Goal: Task Accomplishment & Management: Manage account settings

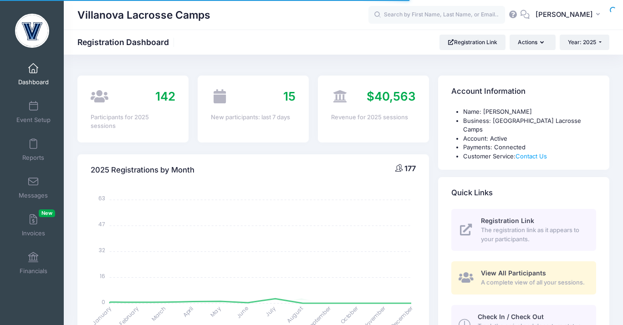
select select
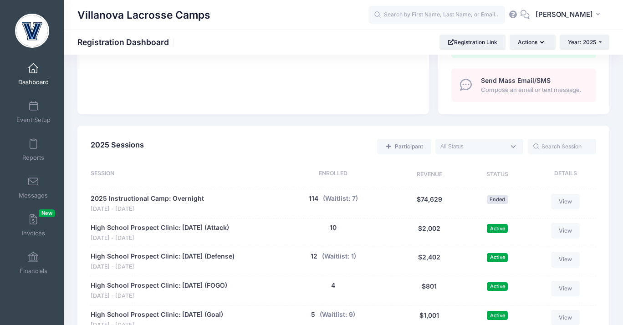
scroll to position [408, 0]
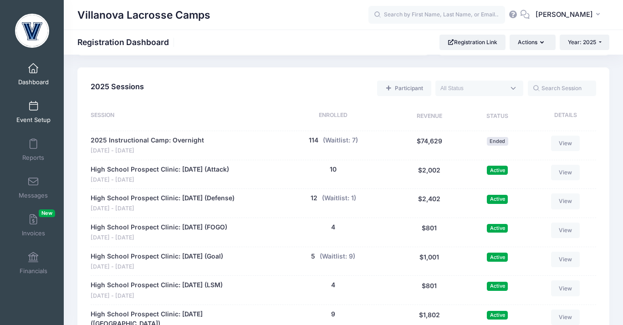
click at [26, 115] on link "Event Setup" at bounding box center [33, 112] width 43 height 32
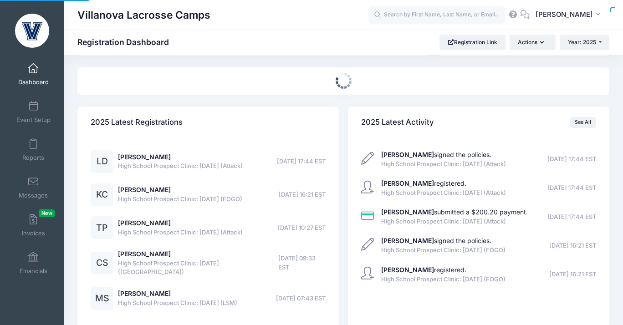
scroll to position [408, 0]
select select
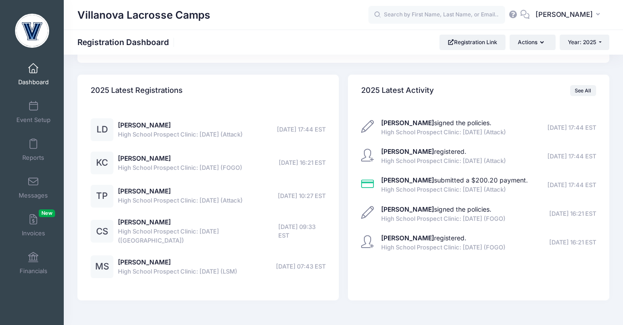
scroll to position [871, 0]
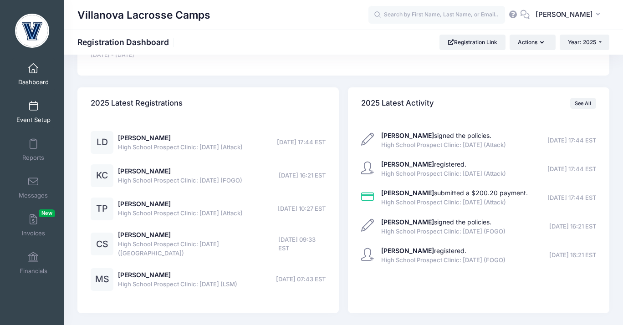
click at [33, 110] on span at bounding box center [33, 107] width 0 height 10
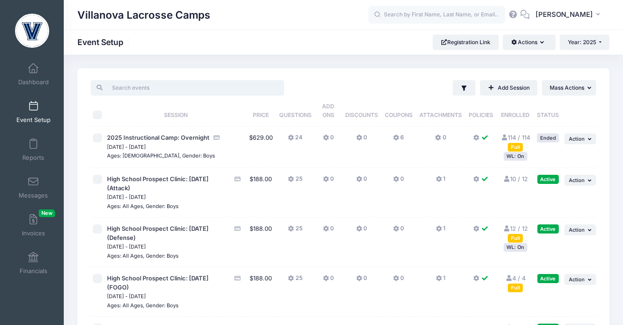
click at [147, 84] on input "search" at bounding box center [187, 87] width 193 height 15
type input "b"
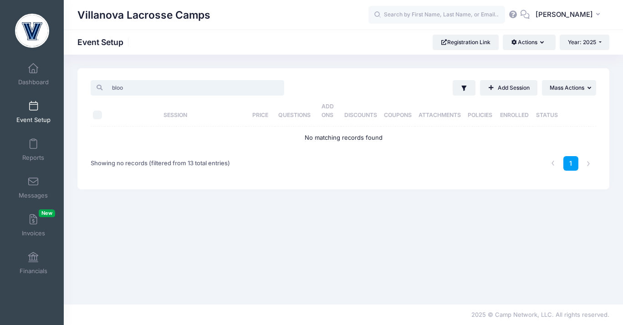
type input "bloom"
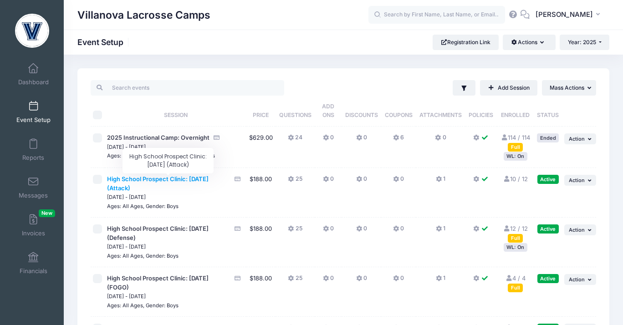
click at [161, 179] on span "High School Prospect Clinic: [DATE] (Attack)" at bounding box center [158, 183] width 102 height 16
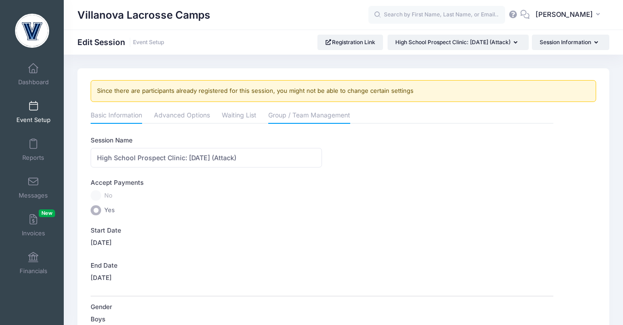
click at [302, 121] on link "Group / Team Management" at bounding box center [309, 116] width 82 height 16
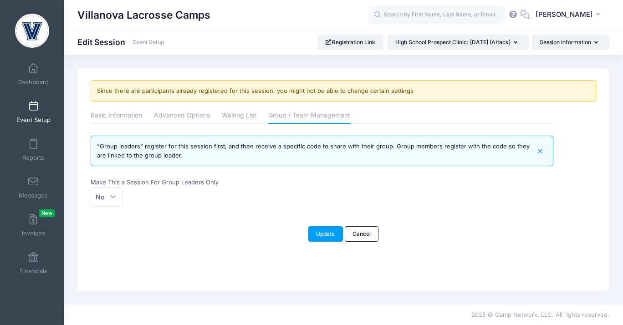
click at [31, 114] on link "Event Setup" at bounding box center [33, 112] width 43 height 32
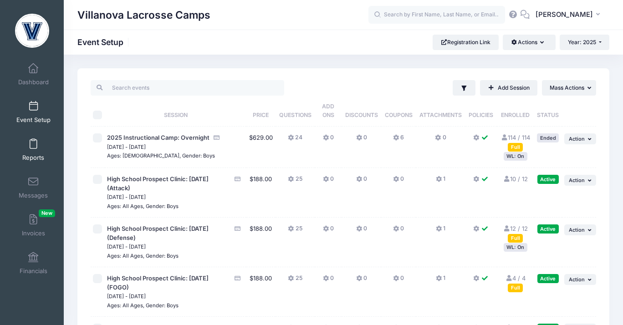
click at [38, 147] on link "Reports" at bounding box center [33, 150] width 43 height 32
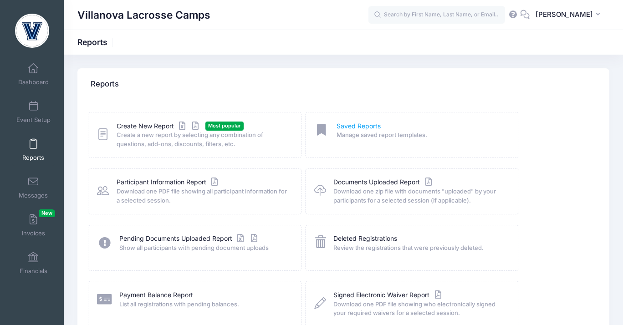
click at [356, 126] on link "Saved Reports" at bounding box center [358, 127] width 44 height 10
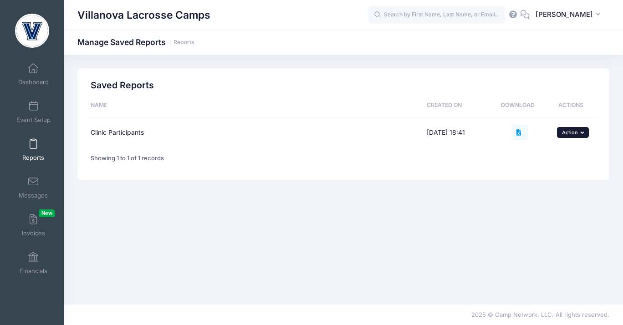
click at [573, 135] on span "Action" at bounding box center [570, 132] width 16 height 6
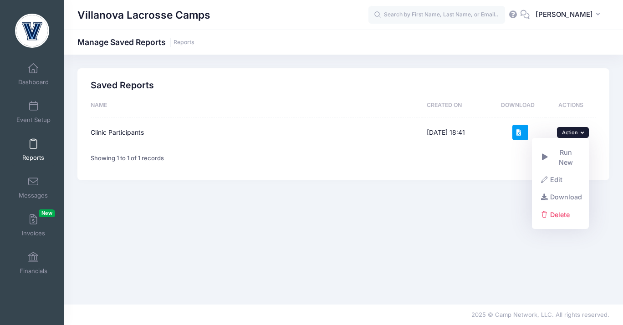
click at [521, 134] on icon at bounding box center [519, 133] width 7 height 6
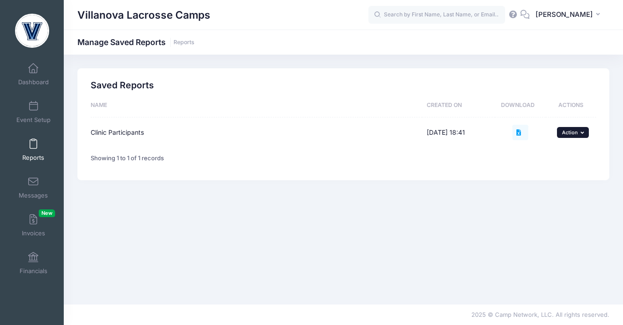
click at [569, 133] on span "Action" at bounding box center [570, 132] width 16 height 6
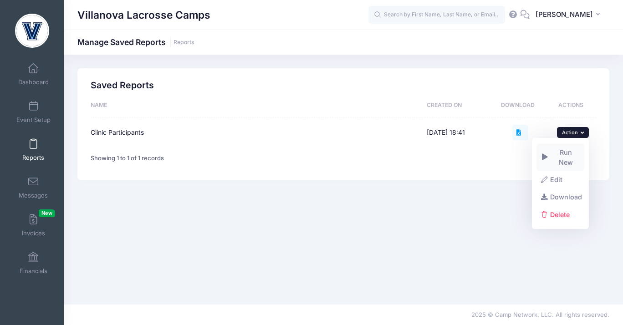
click at [561, 147] on link "Run New" at bounding box center [560, 157] width 48 height 27
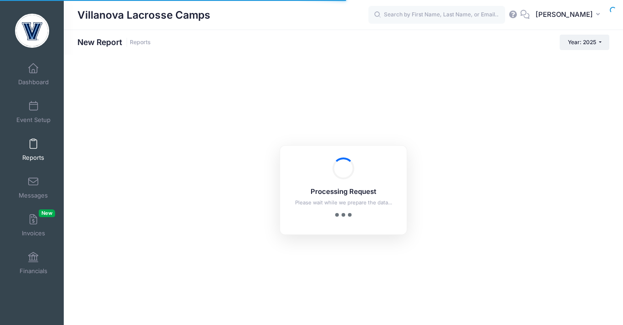
checkbox input "false"
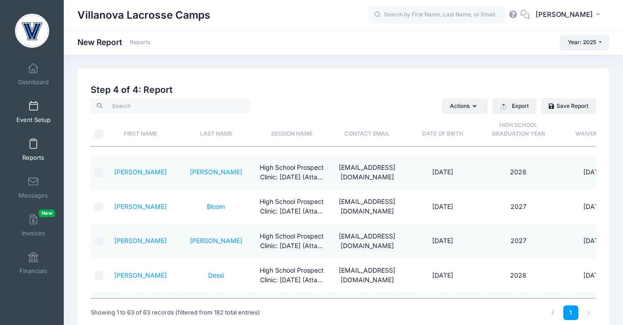
click at [27, 109] on link "Event Setup" at bounding box center [33, 112] width 43 height 32
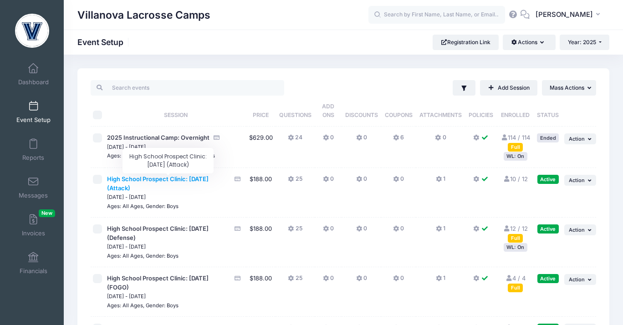
click at [187, 180] on span "High School Prospect Clinic: [DATE] (Attack)" at bounding box center [158, 183] width 102 height 16
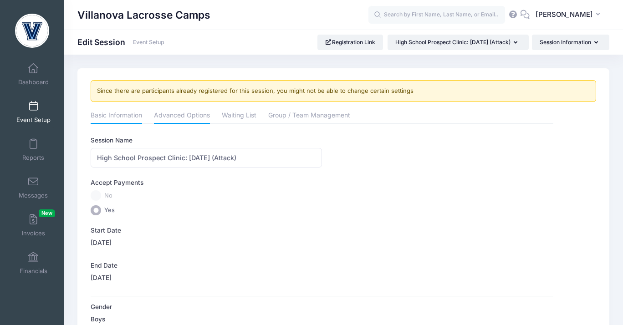
click at [198, 119] on link "Advanced Options" at bounding box center [182, 116] width 56 height 16
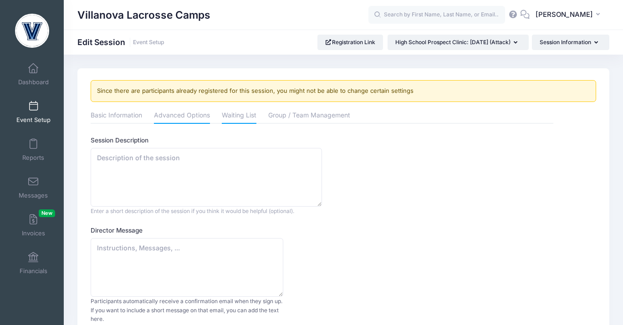
click at [235, 119] on link "Waiting List" at bounding box center [239, 116] width 35 height 16
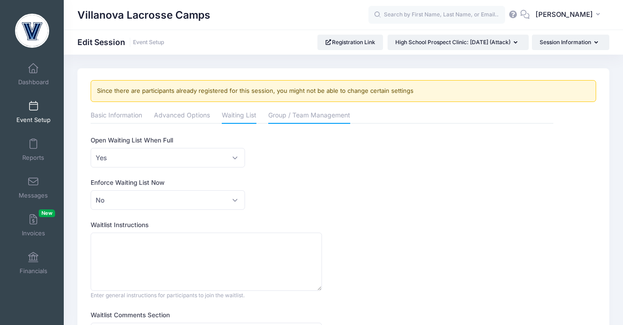
click at [292, 116] on link "Group / Team Management" at bounding box center [309, 116] width 82 height 16
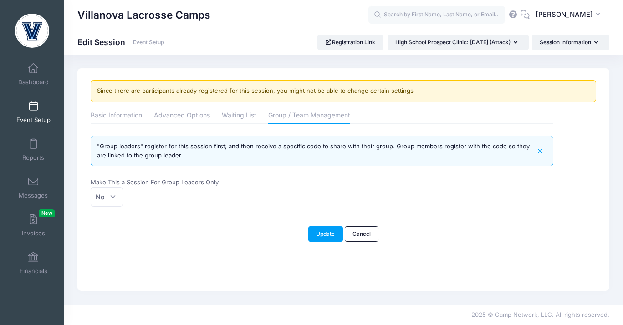
click at [33, 108] on span at bounding box center [33, 107] width 0 height 10
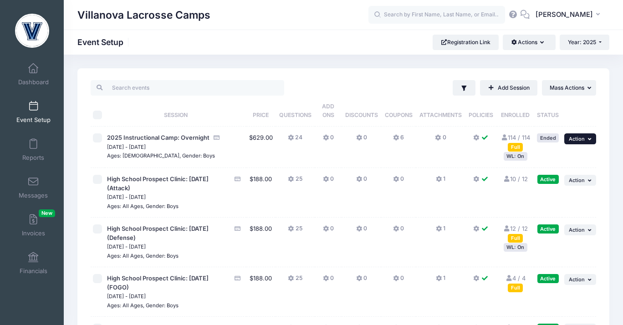
click at [578, 140] on span "Action" at bounding box center [576, 139] width 16 height 6
click at [441, 162] on td "0" at bounding box center [441, 147] width 50 height 41
click at [513, 177] on link "10 / 12 Full" at bounding box center [514, 178] width 25 height 7
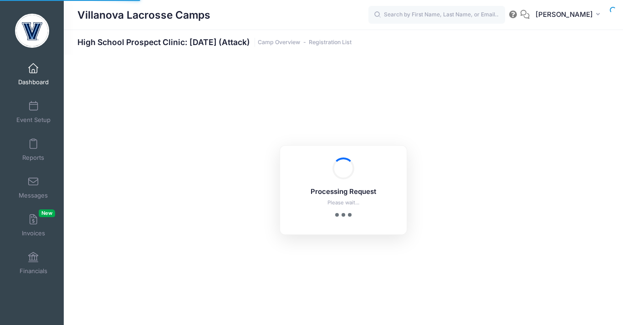
select select "10"
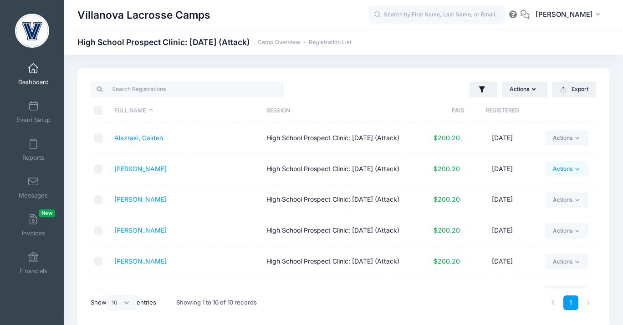
click at [568, 173] on link "Actions" at bounding box center [565, 168] width 43 height 15
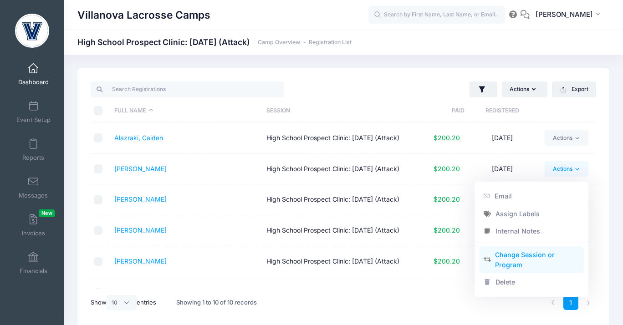
click at [518, 253] on link "Change Session or Program" at bounding box center [531, 259] width 105 height 27
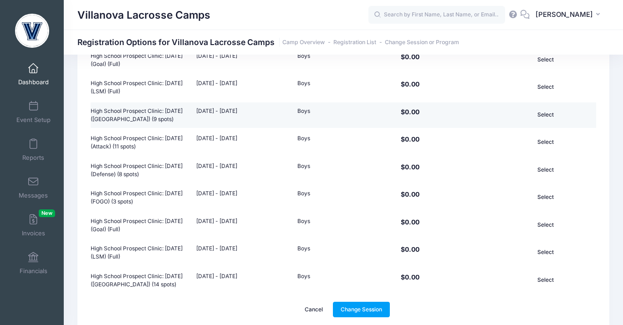
scroll to position [211, 0]
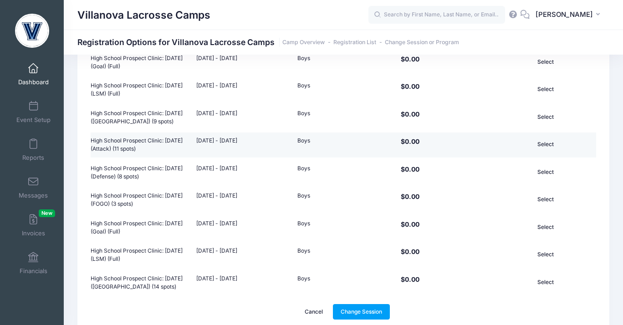
click at [546, 144] on button "Select" at bounding box center [544, 144] width 61 height 15
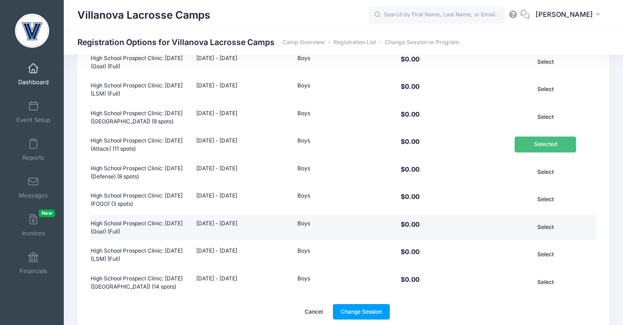
scroll to position [252, 0]
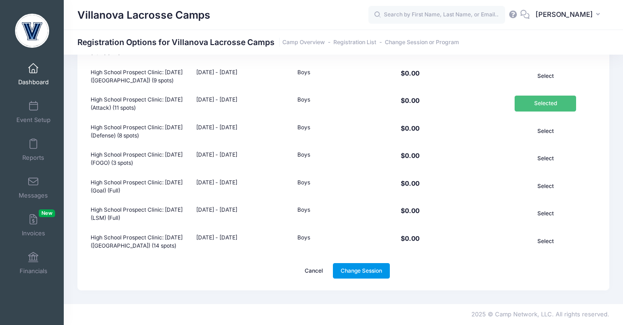
click at [365, 273] on link "Change Session" at bounding box center [361, 270] width 57 height 15
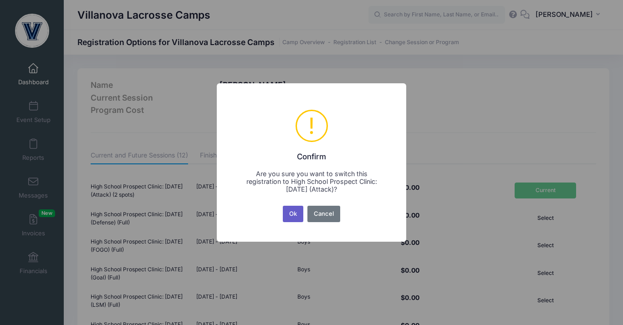
click at [297, 215] on button "Ok" at bounding box center [293, 214] width 21 height 16
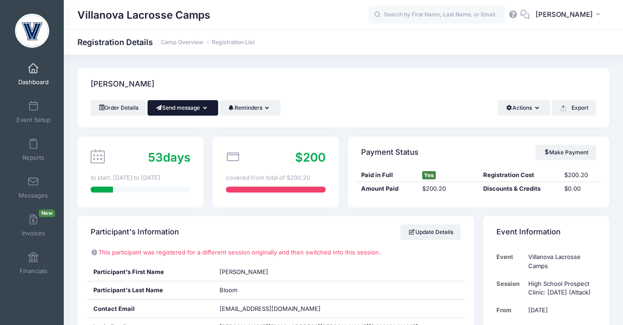
click at [198, 108] on button "Send message" at bounding box center [182, 107] width 71 height 15
click at [416, 83] on div "[PERSON_NAME]" at bounding box center [343, 84] width 532 height 32
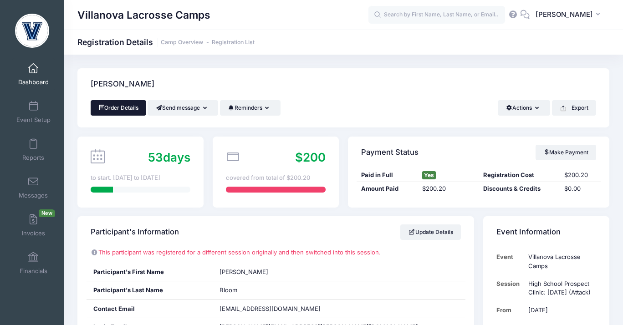
click at [124, 104] on link "Order Details" at bounding box center [119, 107] width 56 height 15
click at [30, 113] on link "Event Setup" at bounding box center [33, 112] width 43 height 32
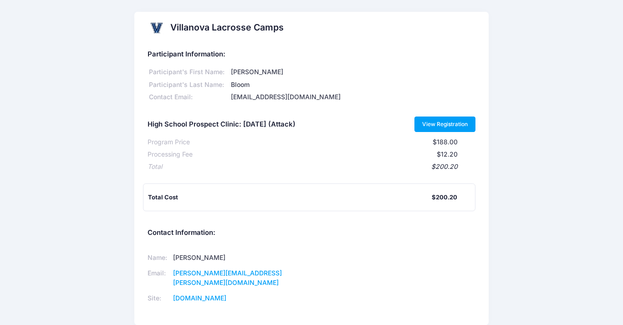
click at [455, 122] on link "View Registration" at bounding box center [444, 124] width 61 height 15
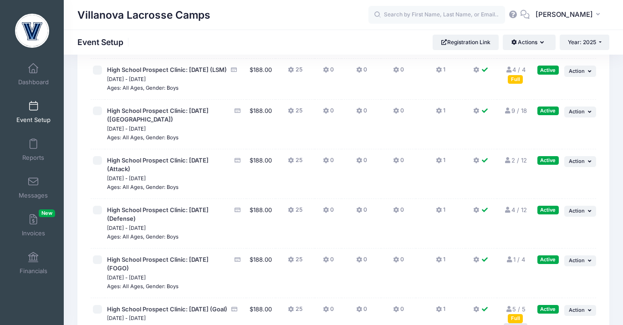
scroll to position [301, 0]
